Goal: Task Accomplishment & Management: Use online tool/utility

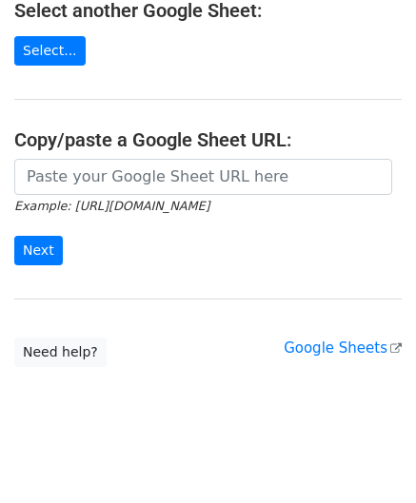
scroll to position [249, 0]
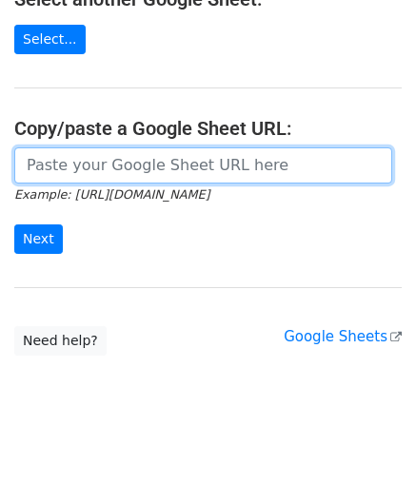
click at [91, 158] on input "url" at bounding box center [203, 165] width 378 height 36
paste input "https://docs.google.com/spreadsheets/d/1_keHh8U-0a09WtXBsUDFSSKVT8uVB_hQxSUA6ad…"
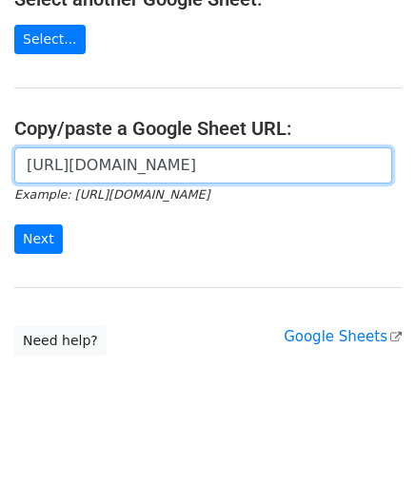
scroll to position [0, 422]
type input "https://docs.google.com/spreadsheets/d/1_keHh8U-0a09WtXBsUDFSSKVT8uVB_hQxSUA6ad…"
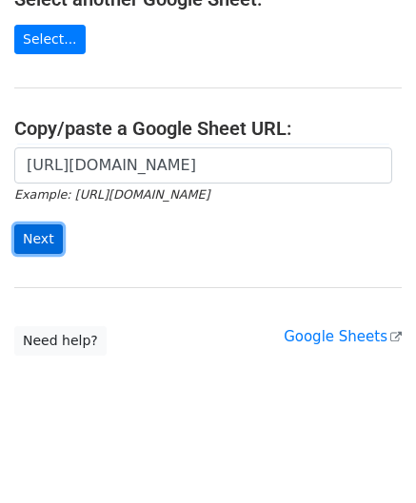
click at [39, 233] on input "Next" at bounding box center [38, 239] width 49 height 29
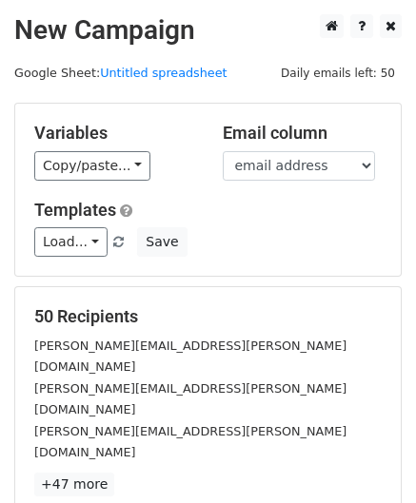
scroll to position [232, 0]
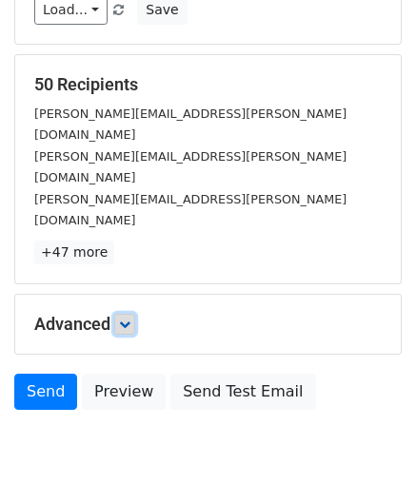
click at [124, 319] on icon at bounding box center [124, 324] width 11 height 11
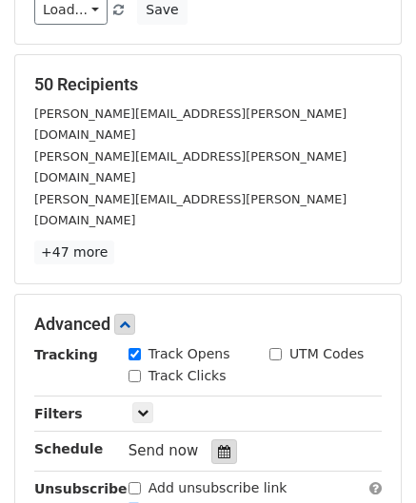
click at [219, 440] on div at bounding box center [224, 452] width 26 height 25
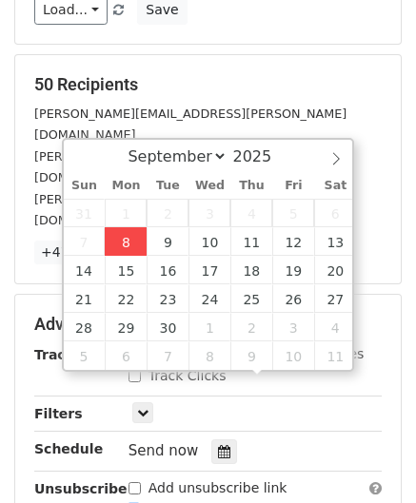
type input "[DATE] 12:00"
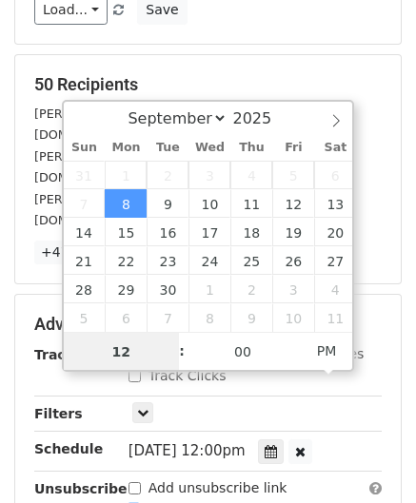
paste input "Hour"
type input "2"
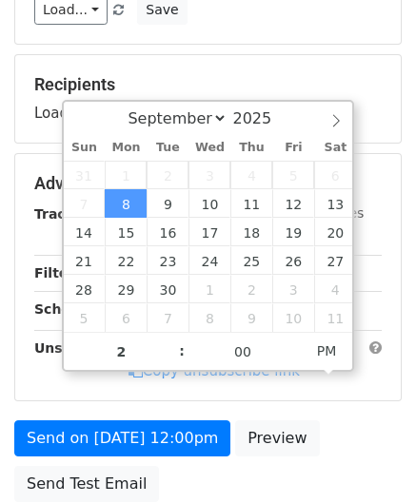
type input "[DATE] 14:00"
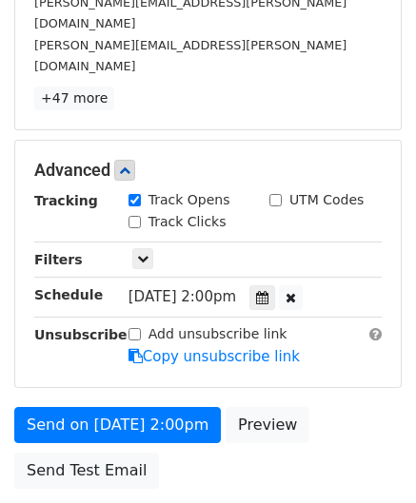
scroll to position [462, 0]
